Goal: Check status: Check status

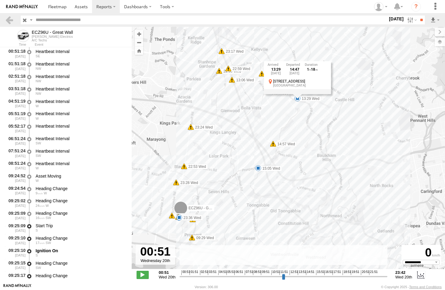
select select "**********"
click at [408, 23] on label at bounding box center [411, 20] width 13 height 9
click at [0, 0] on label at bounding box center [0, 0] width 0 height 0
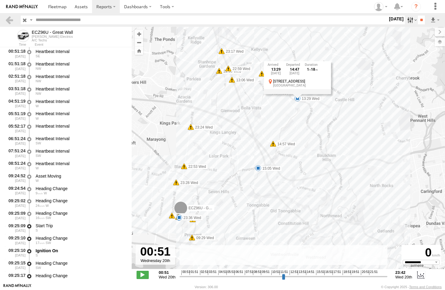
click at [406, 20] on label at bounding box center [411, 20] width 13 height 9
click at [421, 20] on input "**" at bounding box center [421, 20] width 7 height 9
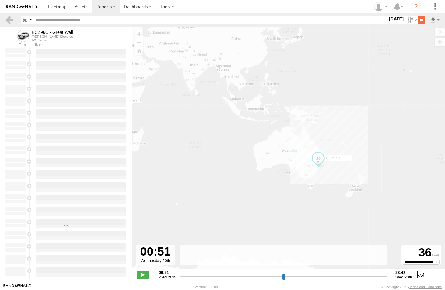
type input "**********"
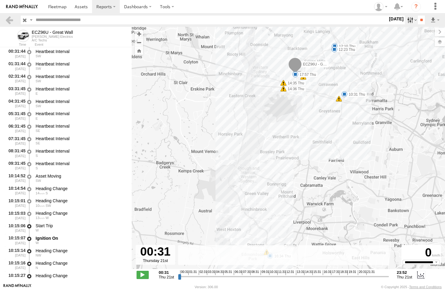
click at [405, 19] on label at bounding box center [411, 20] width 13 height 9
click at [0, 0] on label at bounding box center [0, 0] width 0 height 0
click at [418, 20] on input "**" at bounding box center [421, 20] width 7 height 9
click at [52, 5] on span at bounding box center [57, 7] width 18 height 6
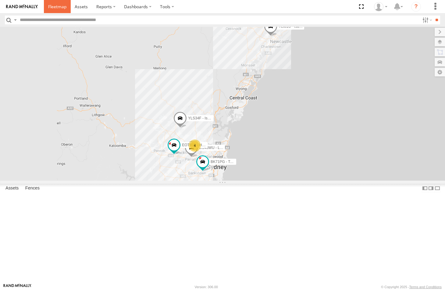
click at [55, 6] on span at bounding box center [57, 7] width 18 height 6
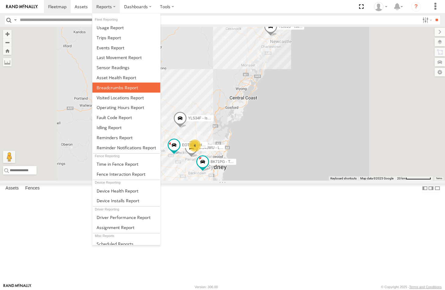
click at [112, 88] on span at bounding box center [117, 88] width 41 height 6
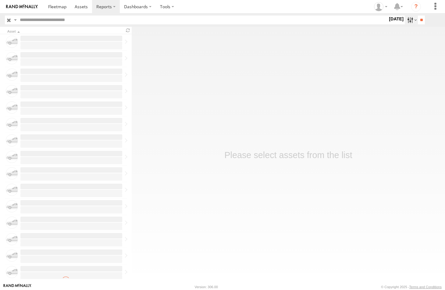
click at [407, 21] on label at bounding box center [411, 20] width 13 height 9
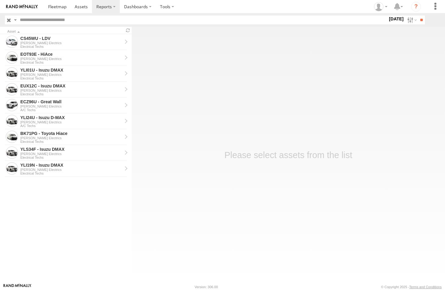
click at [0, 0] on label at bounding box center [0, 0] width 0 height 0
click at [418, 19] on input "**" at bounding box center [421, 20] width 7 height 9
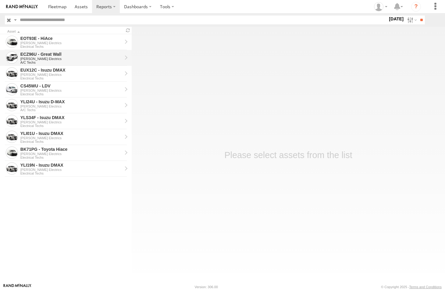
click at [32, 55] on div "ECZ96U - Great Wall" at bounding box center [71, 54] width 102 height 5
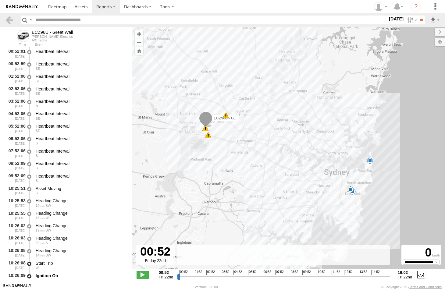
click at [351, 190] on span at bounding box center [351, 190] width 6 height 6
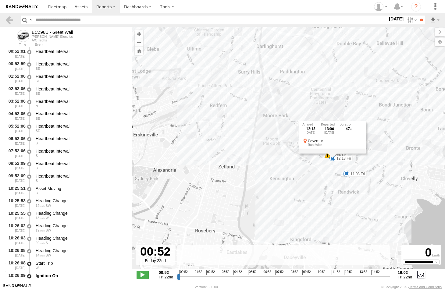
click at [346, 176] on span at bounding box center [346, 174] width 6 height 6
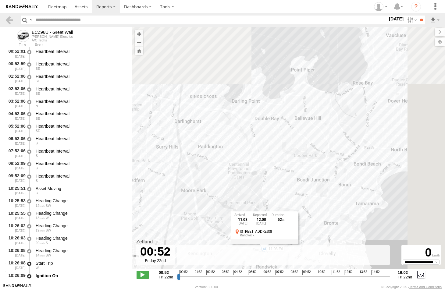
drag, startPoint x: 405, startPoint y: 60, endPoint x: 358, endPoint y: 87, distance: 54.4
click at [327, 132] on div "ECZ96U - Great Wall 10:26 Fri 10:30 Fri 11:08 Fri 12:18 Fri 13:06 Fri 13:31 Fri…" at bounding box center [288, 151] width 313 height 249
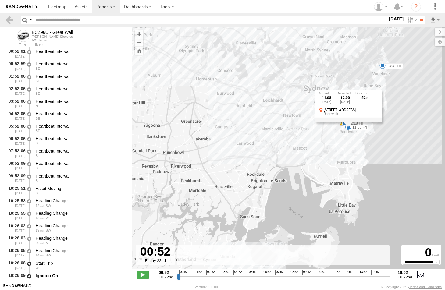
click at [383, 66] on span at bounding box center [383, 66] width 6 height 6
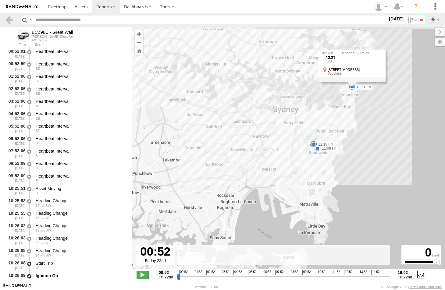
drag, startPoint x: 327, startPoint y: 98, endPoint x: 277, endPoint y: 132, distance: 60.5
click at [277, 132] on div "ECZ96U - Great Wall 10:26 Fri 10:30 Fri 11:08 Fri 12:18 Fri 13:06 Fri 13:31 Fri…" at bounding box center [288, 151] width 313 height 249
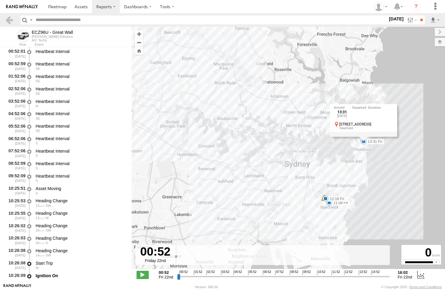
drag, startPoint x: 211, startPoint y: 94, endPoint x: 237, endPoint y: 130, distance: 44.9
click at [237, 130] on div "ECZ96U - Great Wall 10:26 Fri 10:30 Fri 11:08 Fri 12:18 Fri 13:06 Fri 13:31 Fri…" at bounding box center [288, 151] width 313 height 249
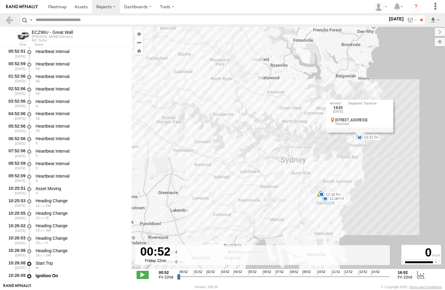
click at [325, 198] on span at bounding box center [325, 198] width 6 height 6
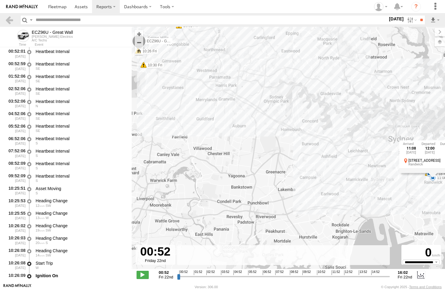
drag, startPoint x: 224, startPoint y: 191, endPoint x: 334, endPoint y: 169, distance: 112.5
click at [334, 169] on div "ECZ96U - Great Wall 10:26 Fri 10:30 Fri 11:08 Fri 12:18 Fri 13:06 Fri 13:31 Fri…" at bounding box center [288, 151] width 313 height 249
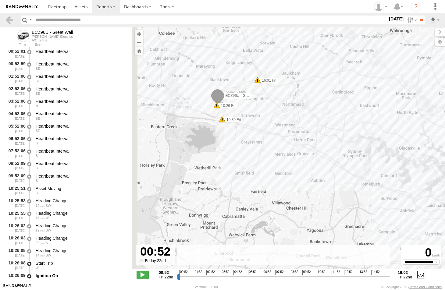
drag, startPoint x: 195, startPoint y: 116, endPoint x: 287, endPoint y: 174, distance: 108.1
click at [287, 174] on div "ECZ96U - Great Wall 10:26 Fri 10:30 Fri 11:08 Fri 12:18 Fri 13:06 Fri 13:31 Fri…" at bounding box center [288, 151] width 313 height 249
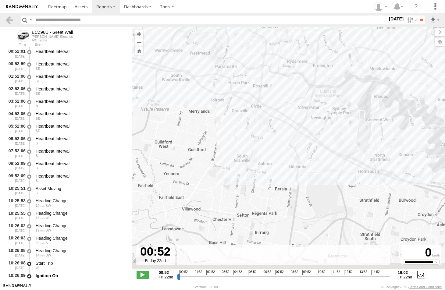
drag, startPoint x: 268, startPoint y: 185, endPoint x: 183, endPoint y: 128, distance: 102.5
click at [183, 128] on div "ECZ96U - Great Wall 10:26 Fri 10:30 Fri 11:08 Fri 12:18 Fri 13:06 Fri 13:31 Fri…" at bounding box center [288, 151] width 313 height 249
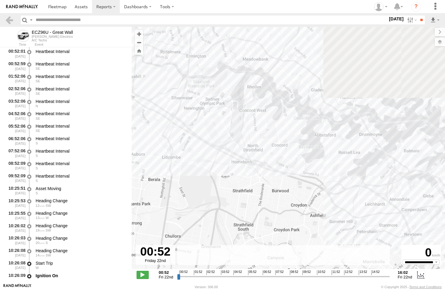
drag, startPoint x: 348, startPoint y: 168, endPoint x: 218, endPoint y: 158, distance: 129.9
click at [217, 158] on div "ECZ96U - Great Wall 10:26 Fri 10:30 Fri 11:08 Fri 12:18 Fri 13:06 Fri 13:31 Fri…" at bounding box center [288, 151] width 313 height 249
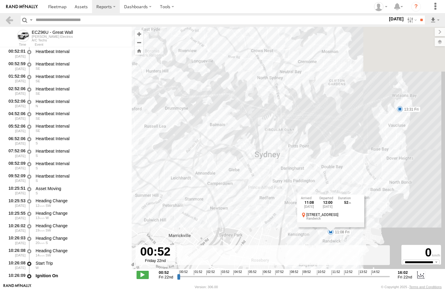
drag, startPoint x: 333, startPoint y: 174, endPoint x: 178, endPoint y: 151, distance: 156.9
click at [178, 151] on div "ECZ96U - Great Wall 10:26 Fri 10:30 Fri 11:08 Fri 12:18 Fri 13:06 Fri 13:31 Fri…" at bounding box center [288, 151] width 313 height 249
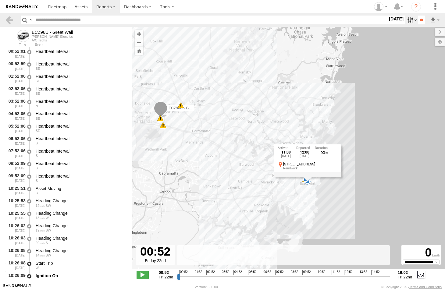
click at [406, 20] on label at bounding box center [411, 20] width 13 height 9
click at [0, 0] on label at bounding box center [0, 0] width 0 height 0
click at [422, 21] on input "**" at bounding box center [421, 20] width 7 height 9
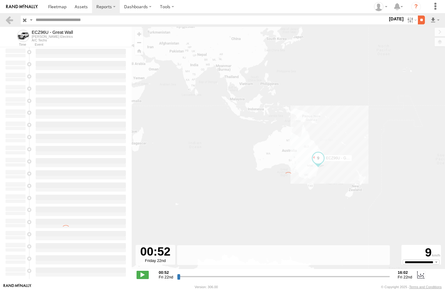
type input "**********"
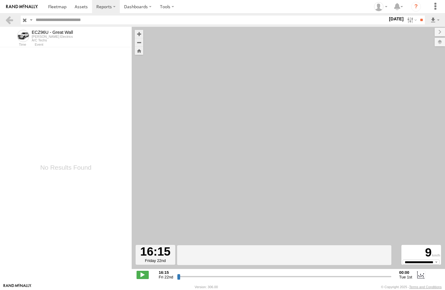
click at [43, 35] on div "[PERSON_NAME] Electrics" at bounding box center [52, 37] width 41 height 4
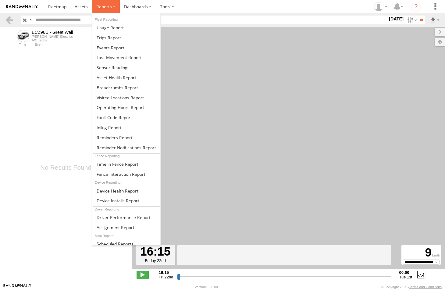
click at [103, 6] on span at bounding box center [104, 7] width 16 height 6
click at [105, 86] on span at bounding box center [117, 88] width 41 height 6
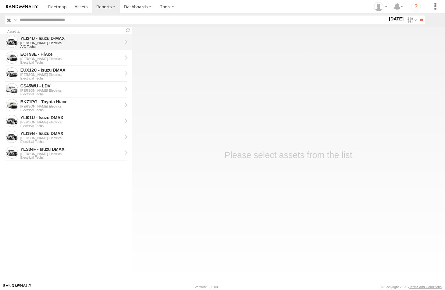
click at [29, 44] on div "[PERSON_NAME] Electrics" at bounding box center [71, 43] width 102 height 4
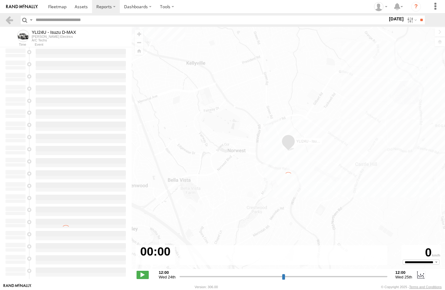
type input "**********"
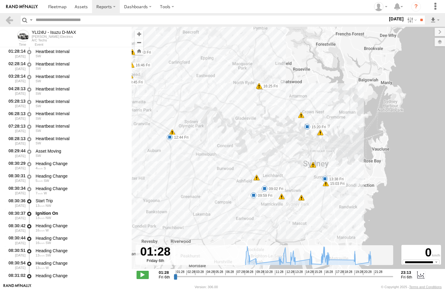
drag, startPoint x: 385, startPoint y: 204, endPoint x: 286, endPoint y: 177, distance: 101.9
click at [286, 177] on div "YLI24U - Isuzu D-MAX 09:02 Fri 09:59 Fri 12:44 Fri 13:38 Fri 15:03 Fri 15:20 Fr…" at bounding box center [288, 151] width 313 height 249
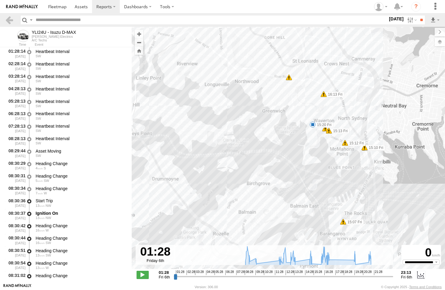
click at [313, 125] on span at bounding box center [313, 125] width 6 height 6
